Goal: Entertainment & Leisure: Browse casually

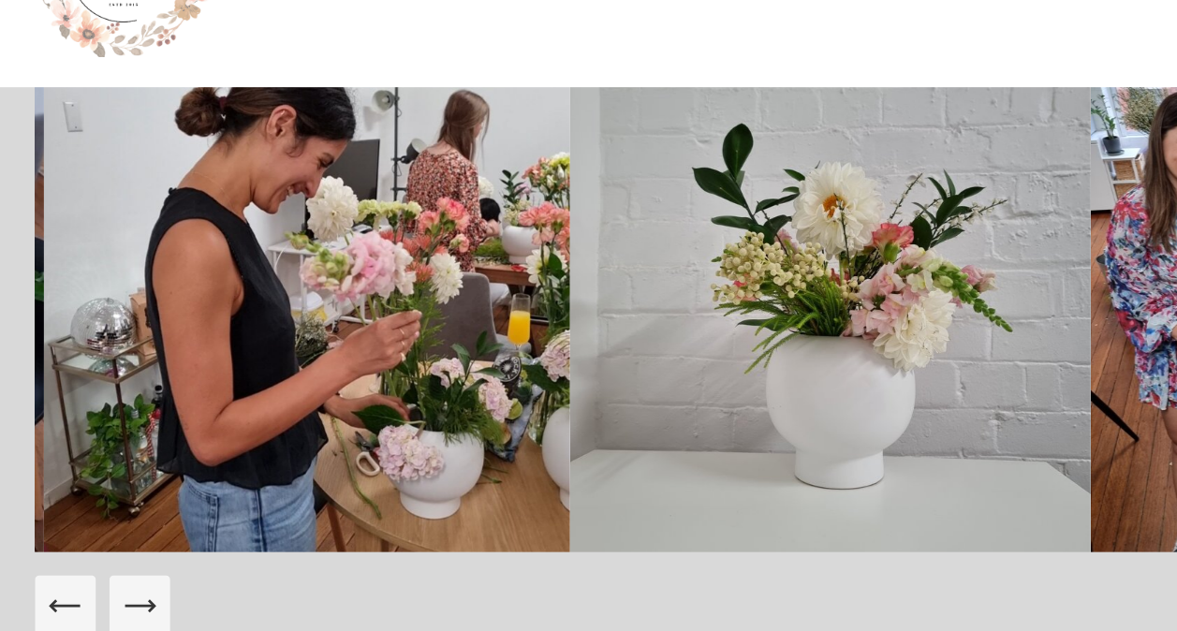
scroll to position [84, 0]
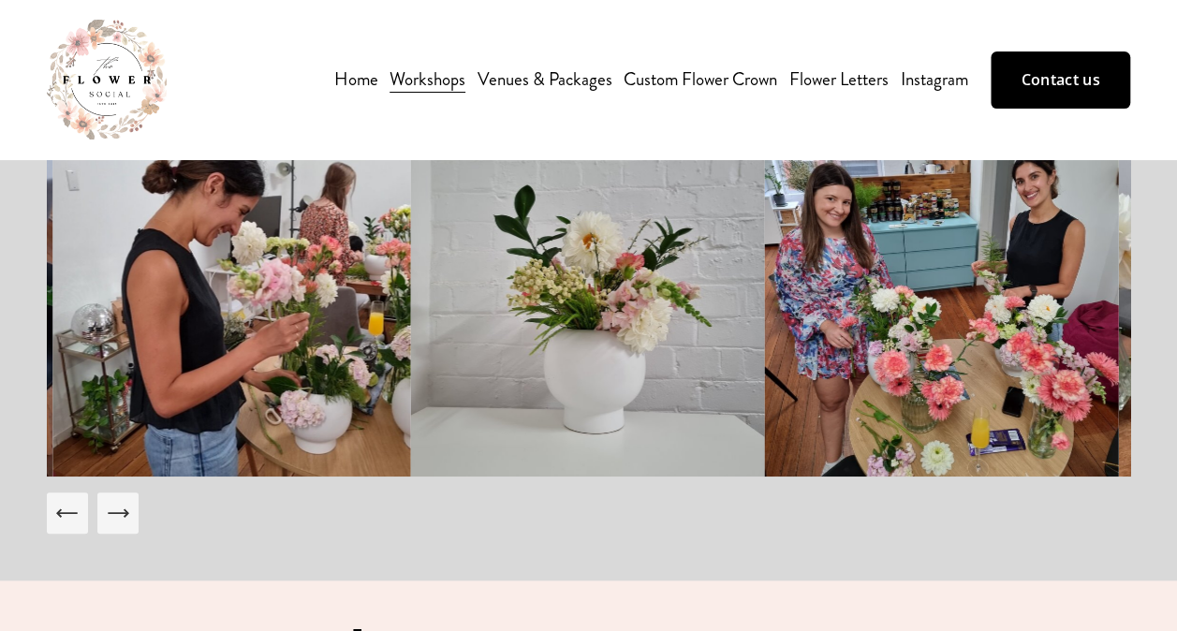
click at [114, 517] on icon "Next Slide" at bounding box center [118, 513] width 26 height 26
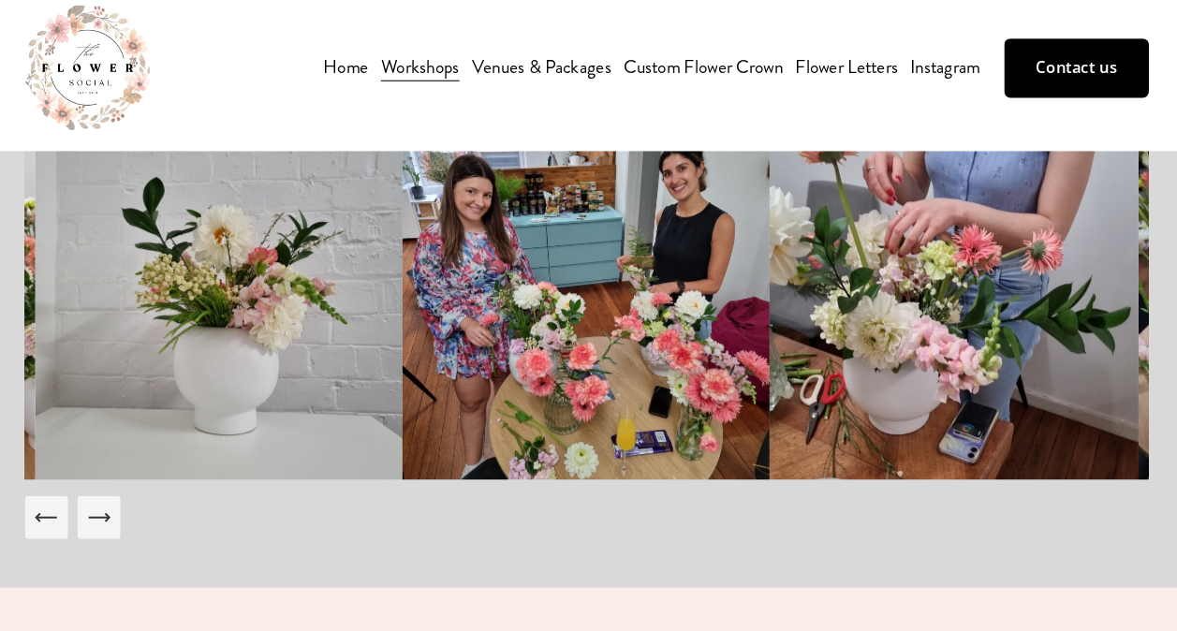
scroll to position [85, 0]
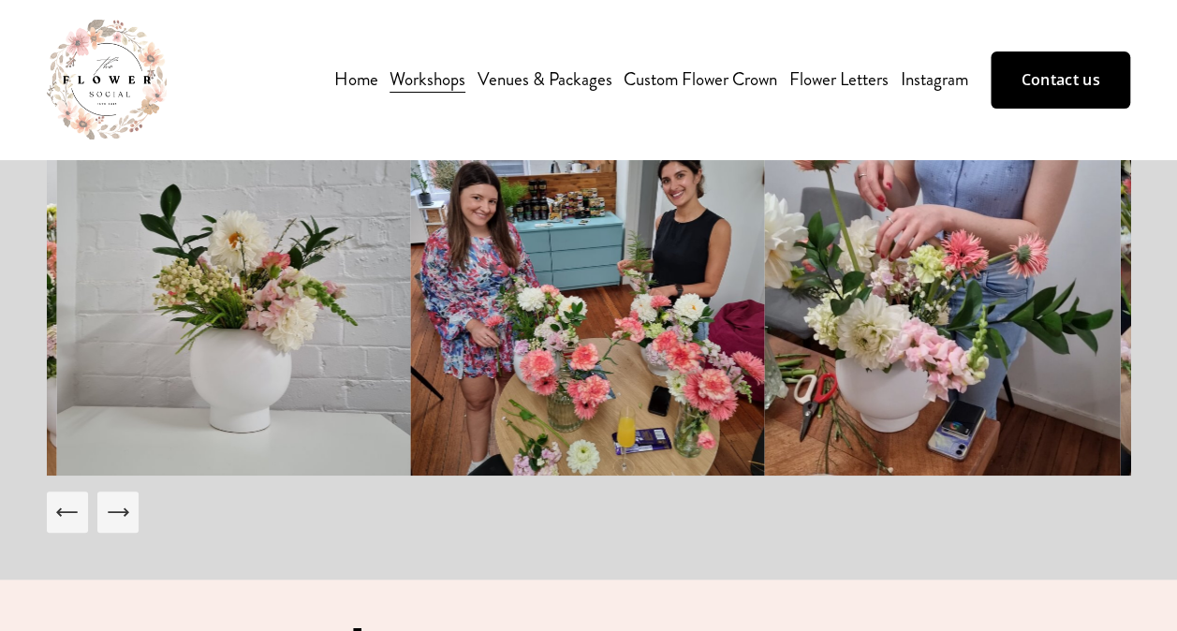
click at [135, 507] on button "Next Slide" at bounding box center [117, 512] width 41 height 41
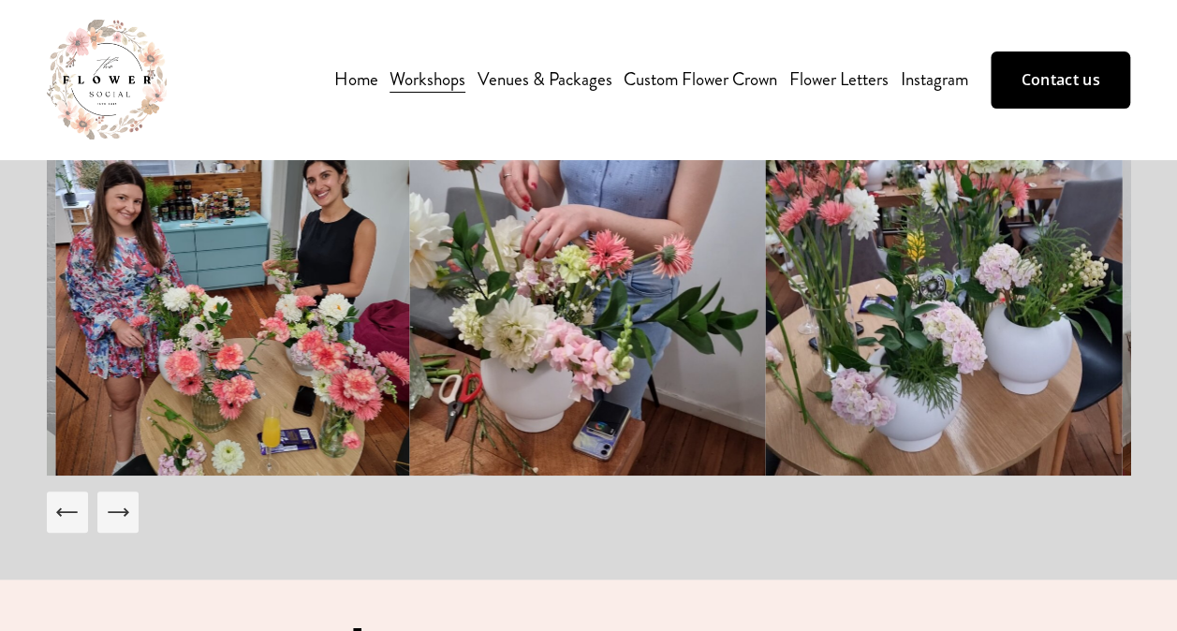
click at [115, 515] on icon "Next Slide" at bounding box center [118, 512] width 26 height 26
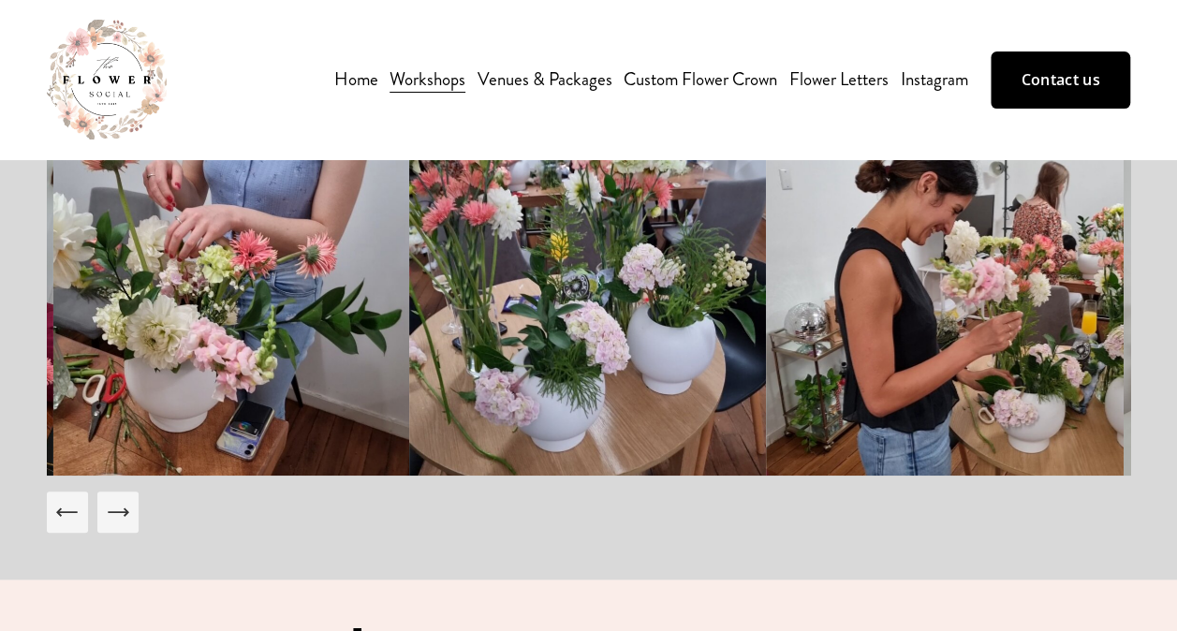
click at [115, 515] on icon "Next Slide" at bounding box center [118, 512] width 26 height 26
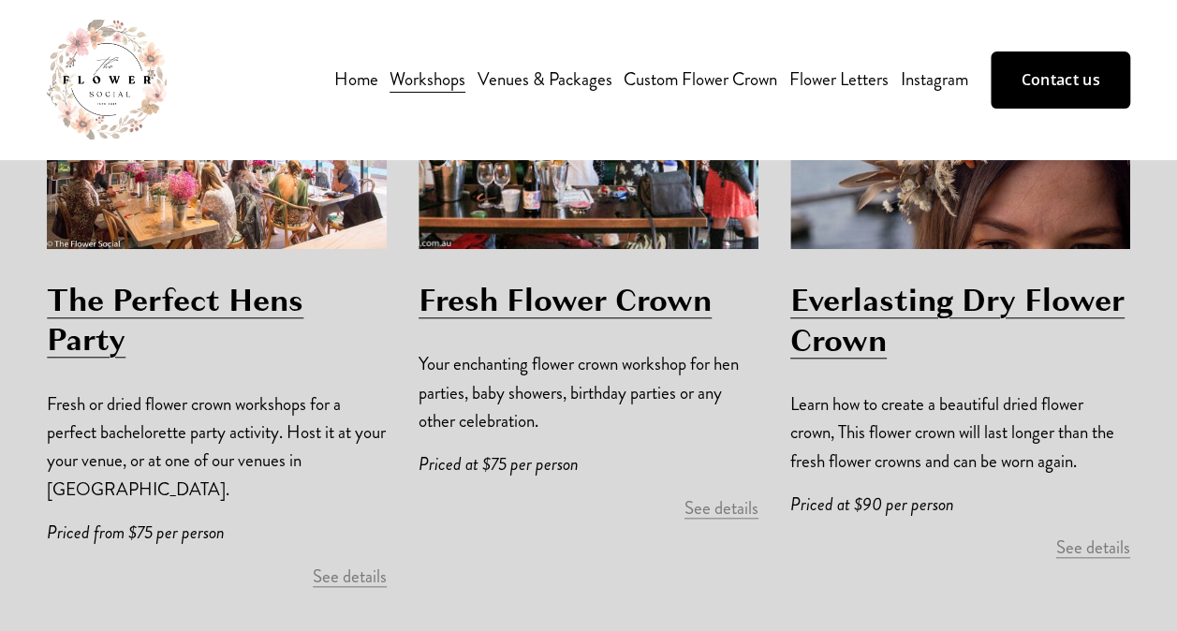
scroll to position [4235, 0]
